Goal: Task Accomplishment & Management: Use online tool/utility

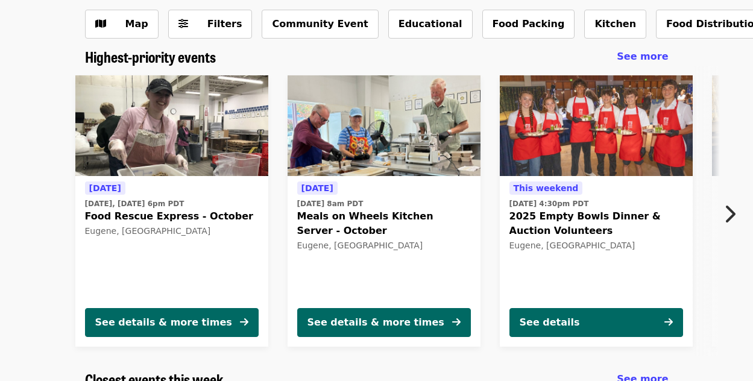
scroll to position [60, 0]
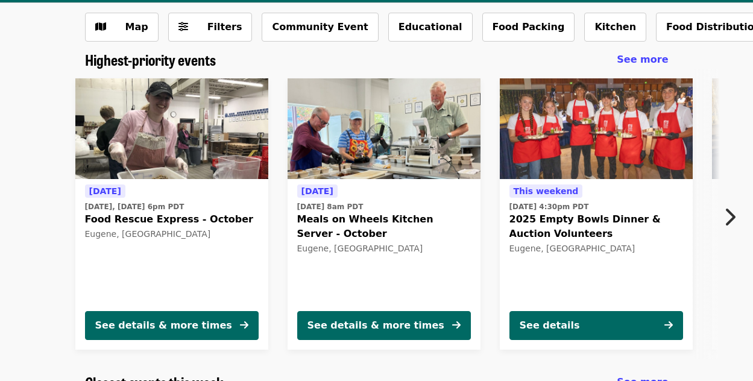
click at [734, 219] on icon "chevron-right icon" at bounding box center [729, 217] width 12 height 23
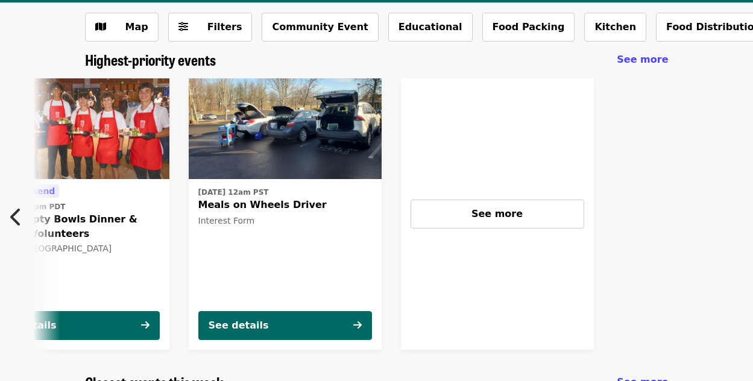
scroll to position [0, 524]
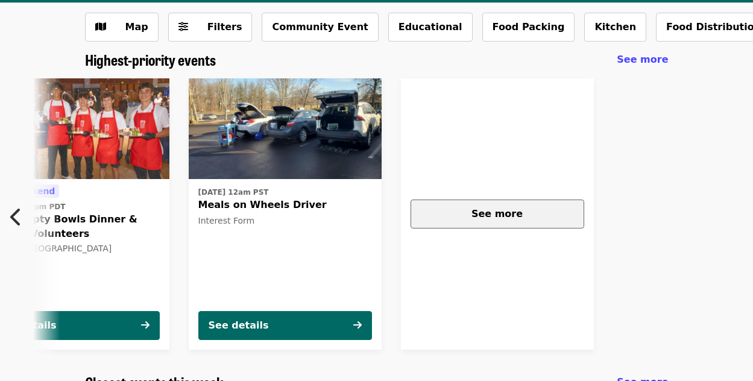
click at [462, 218] on div "See more" at bounding box center [497, 214] width 153 height 14
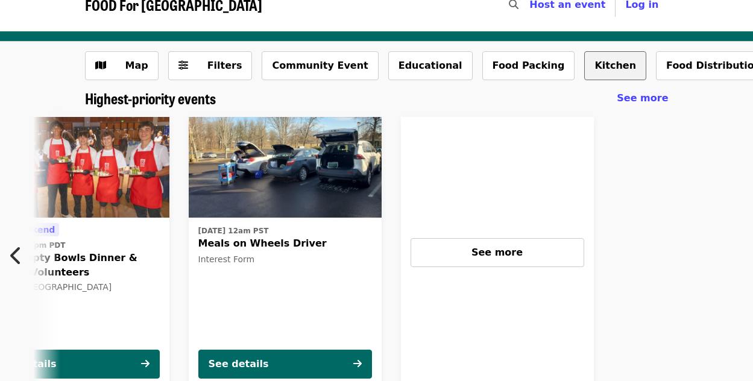
scroll to position [0, 0]
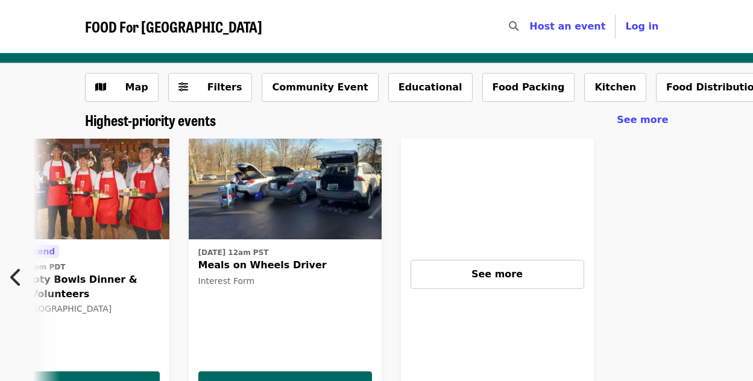
click at [102, 27] on span "FOOD For [GEOGRAPHIC_DATA]" at bounding box center [173, 26] width 177 height 21
click at [156, 23] on span "FOOD For [GEOGRAPHIC_DATA]" at bounding box center [173, 26] width 177 height 21
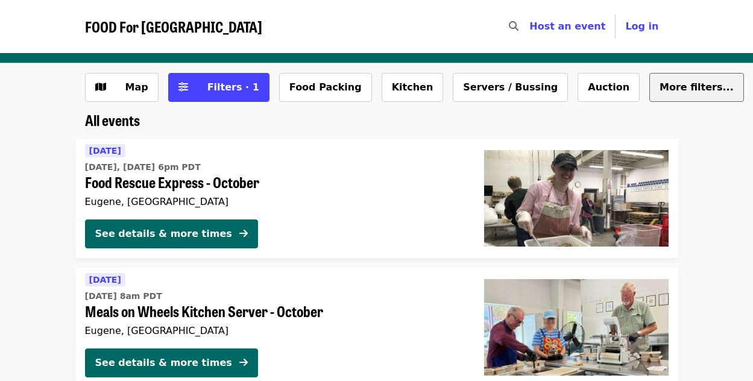
click at [659, 87] on span "More filters..." at bounding box center [696, 86] width 74 height 11
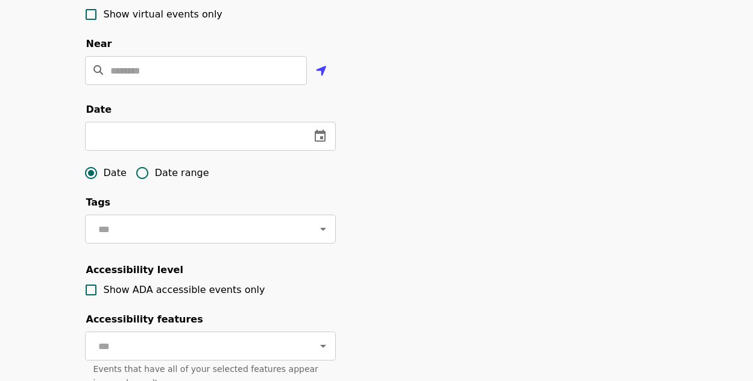
scroll to position [181, 0]
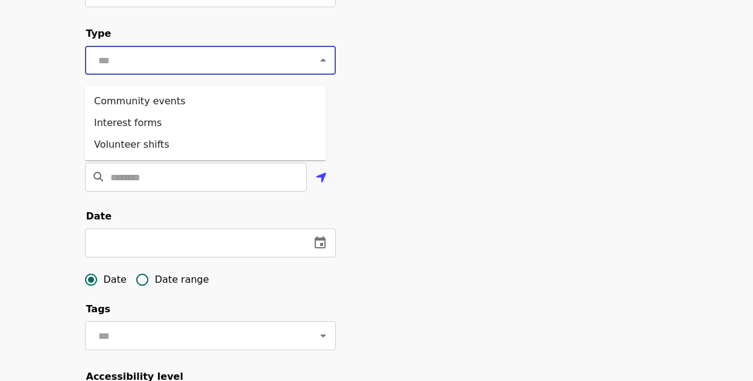
click at [166, 72] on input "text" at bounding box center [196, 60] width 202 height 23
click at [119, 101] on li "Community events" at bounding box center [205, 101] width 242 height 22
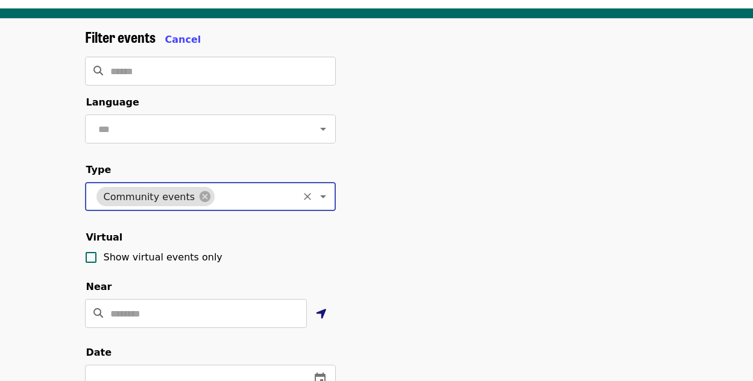
scroll to position [0, 0]
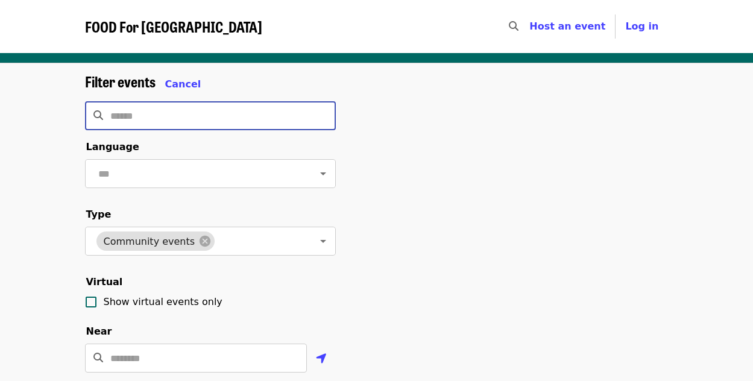
click at [152, 122] on input "Search" at bounding box center [222, 115] width 225 height 29
type input "**********"
click at [97, 110] on icon "search icon" at bounding box center [98, 115] width 10 height 11
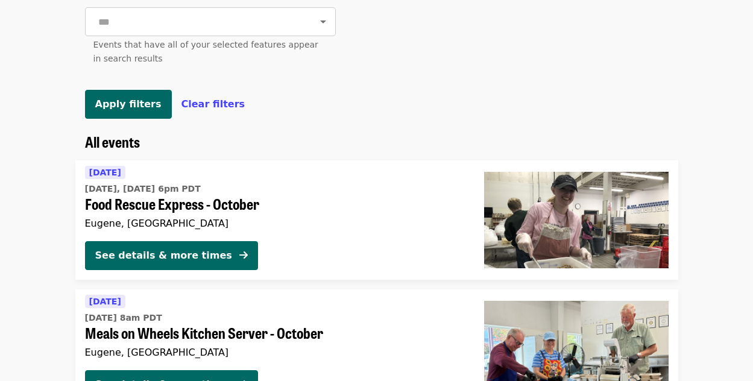
scroll to position [542, 0]
